Goal: Transaction & Acquisition: Purchase product/service

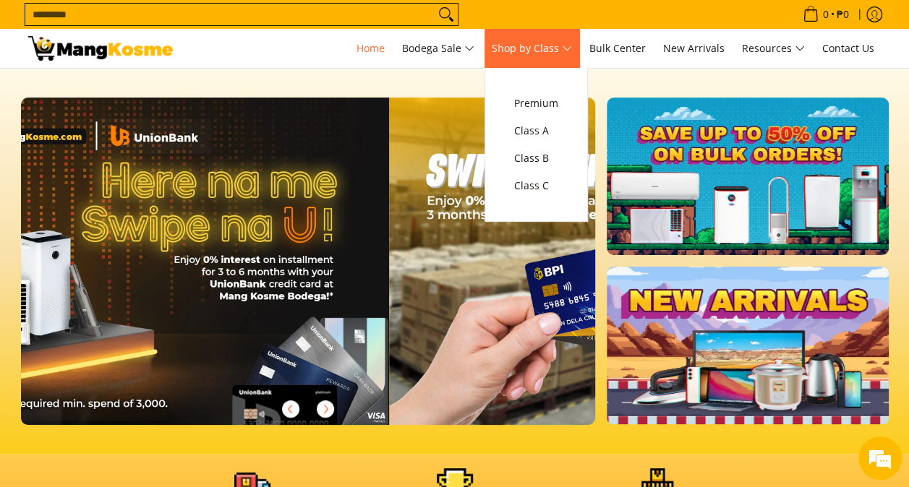
click at [549, 33] on link "Shop by Class" at bounding box center [531, 48] width 95 height 39
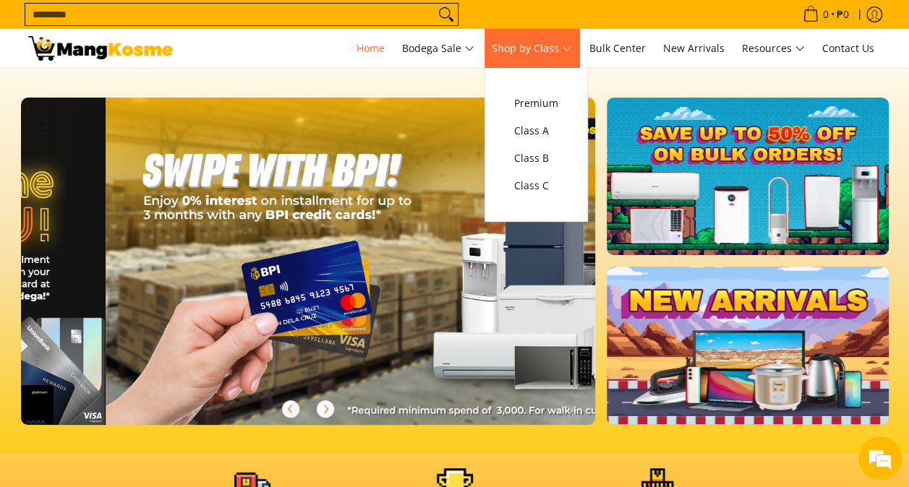
scroll to position [0, 1149]
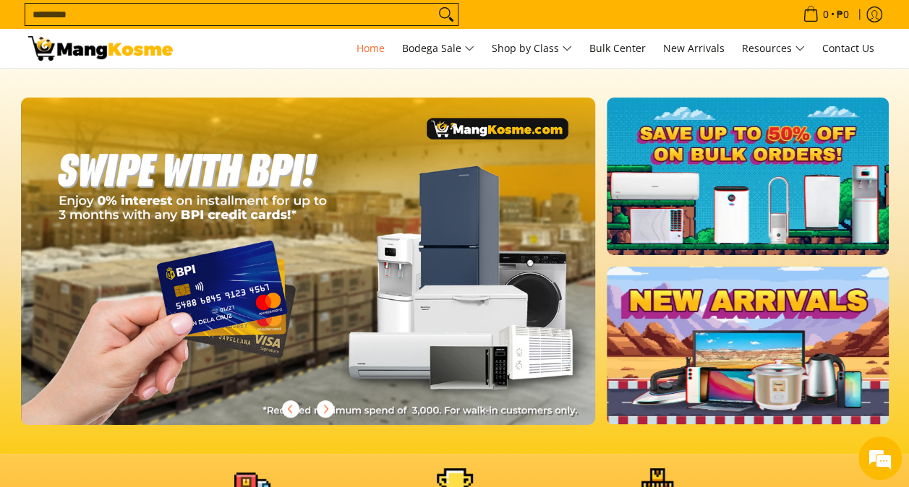
click at [374, 11] on input "Search..." at bounding box center [229, 15] width 409 height 22
type input "*****"
click at [434, 4] on button "Search" at bounding box center [445, 15] width 23 height 22
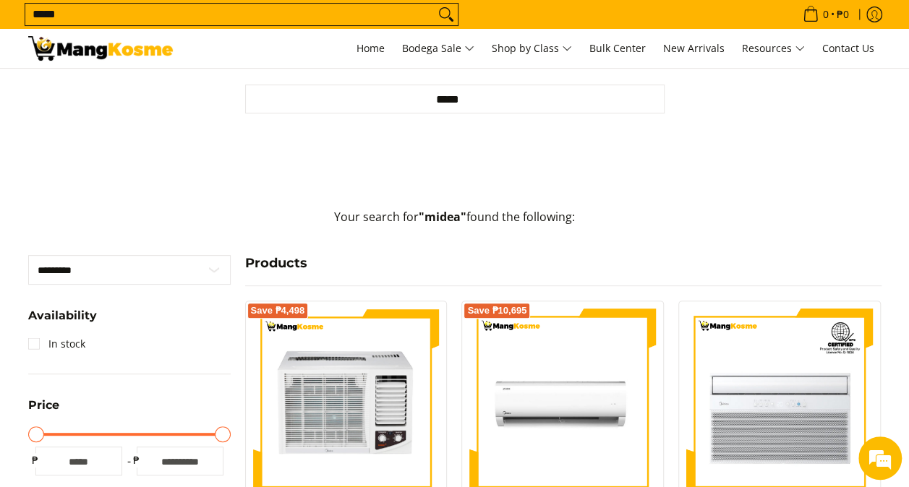
scroll to position [119, 0]
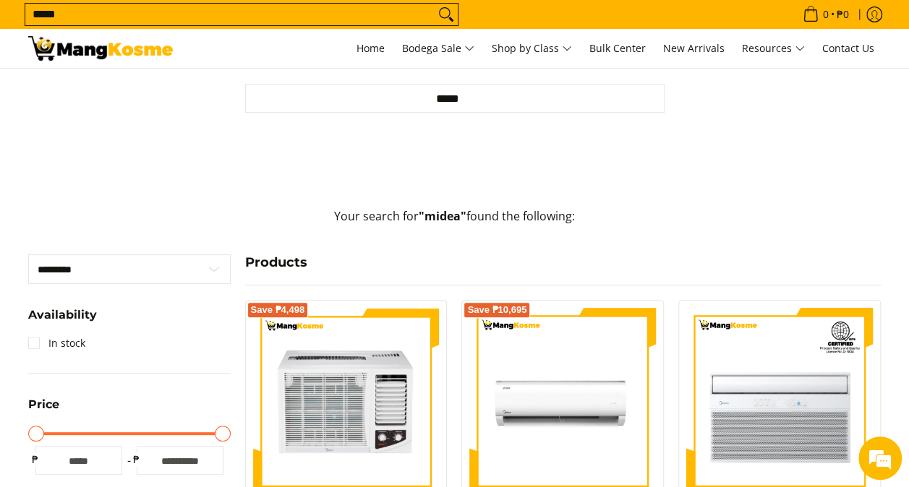
drag, startPoint x: 210, startPoint y: 12, endPoint x: -3, endPoint y: -20, distance: 215.6
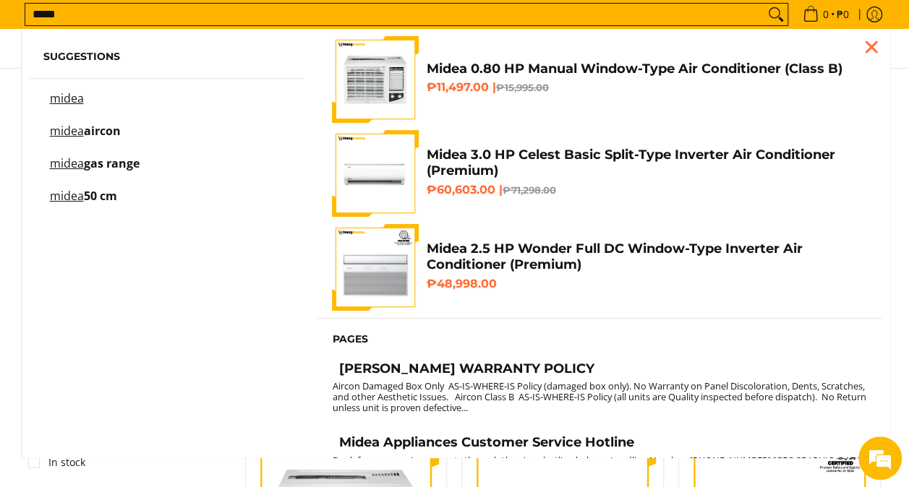
scroll to position [0, 0]
type input "*"
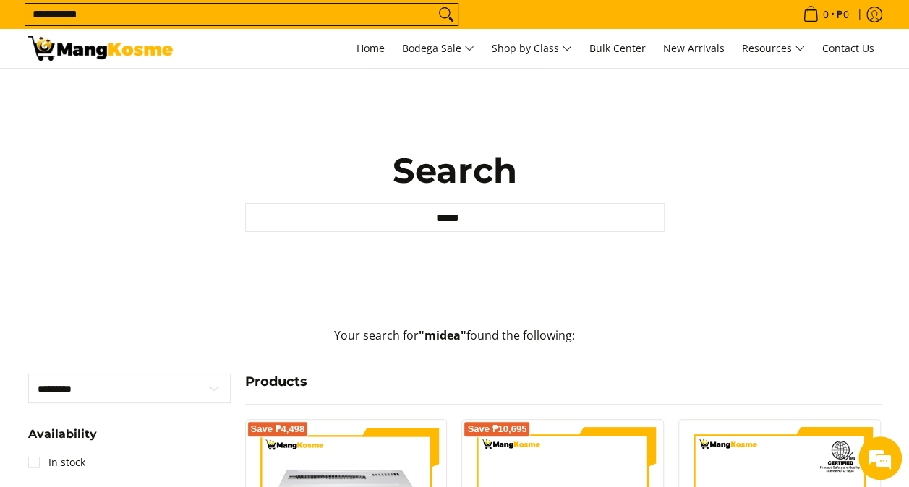
type input "**********"
click at [434, 4] on button "Search" at bounding box center [445, 15] width 23 height 22
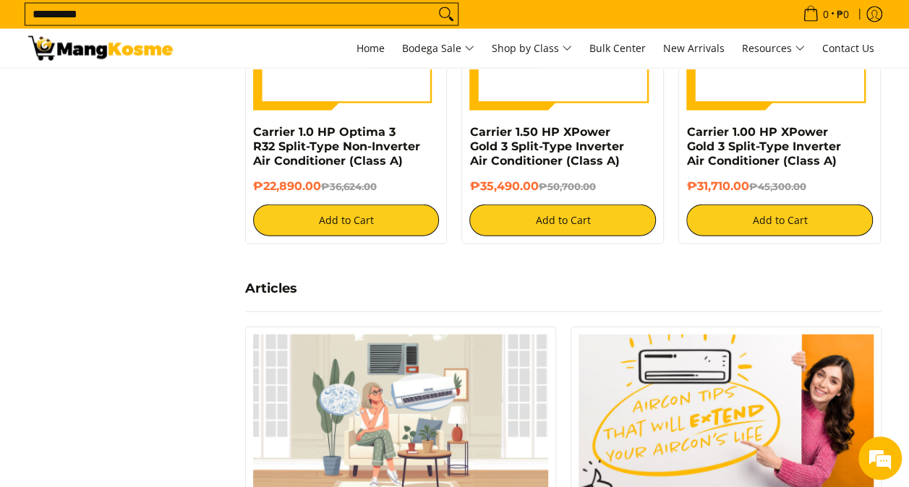
scroll to position [1532, 0]
